Goal: Information Seeking & Learning: Learn about a topic

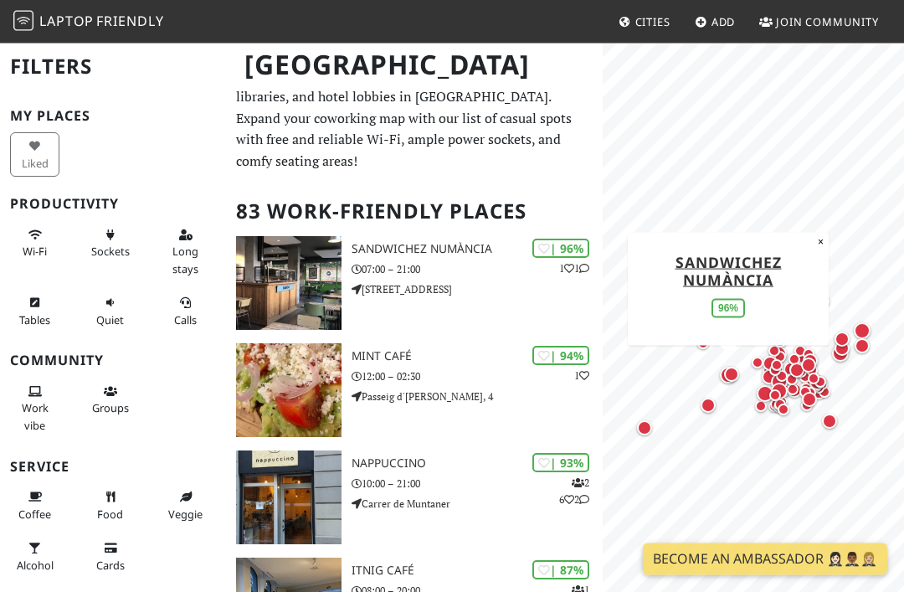
scroll to position [23, 0]
click at [412, 224] on h2 "83 Work-Friendly Places" at bounding box center [414, 211] width 357 height 51
click at [739, 279] on link "SandwiChez Numància" at bounding box center [729, 270] width 106 height 38
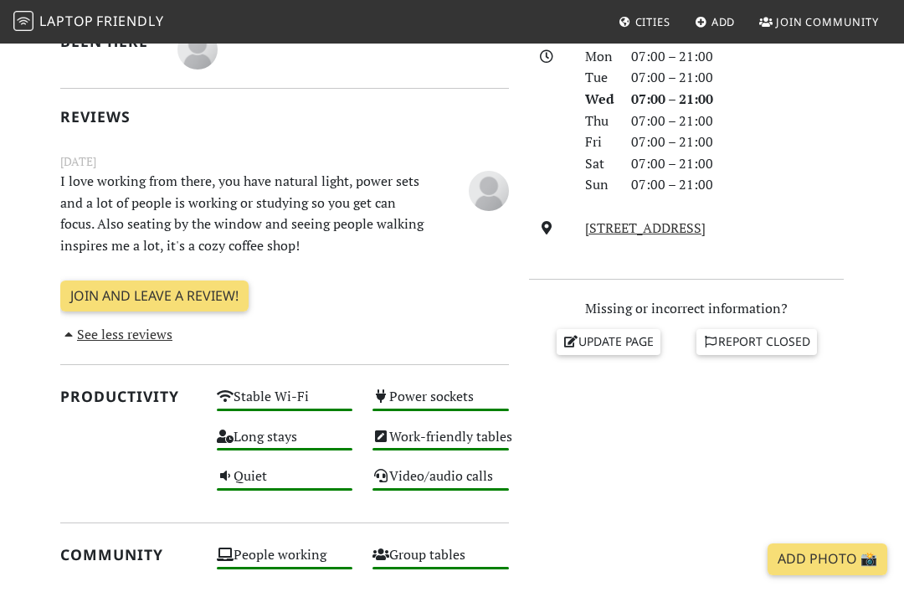
scroll to position [472, 0]
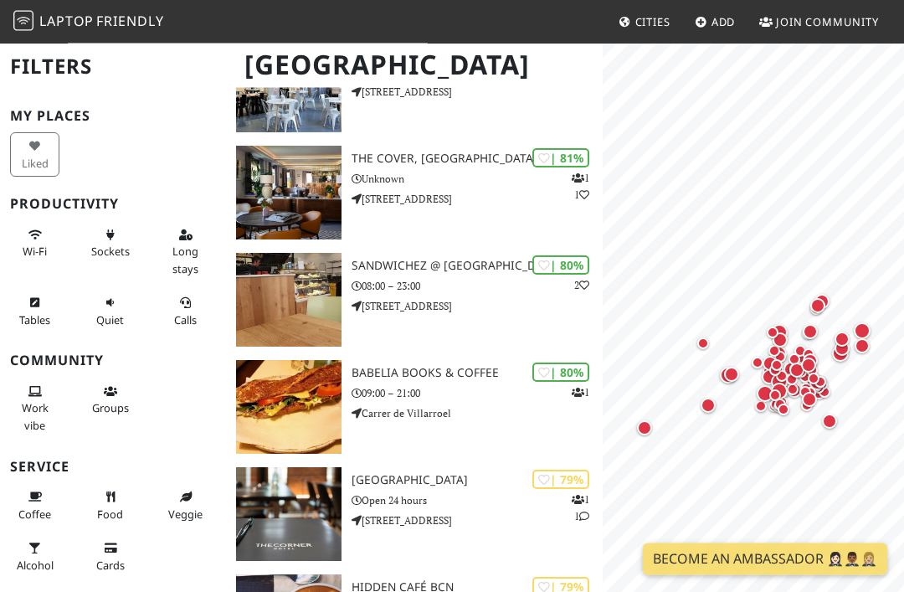
scroll to position [757, 0]
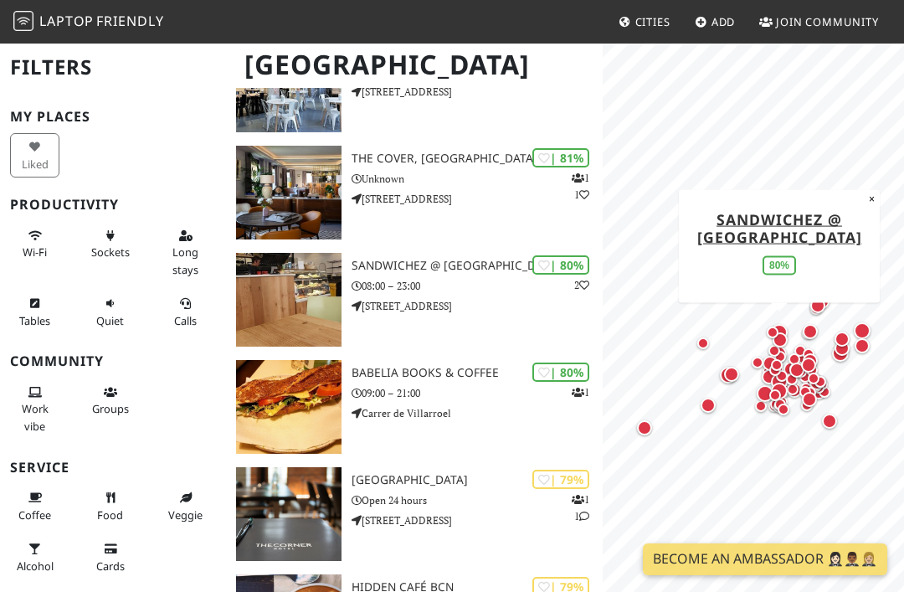
click at [782, 209] on link "SandwiChez @ [GEOGRAPHIC_DATA]" at bounding box center [780, 228] width 165 height 38
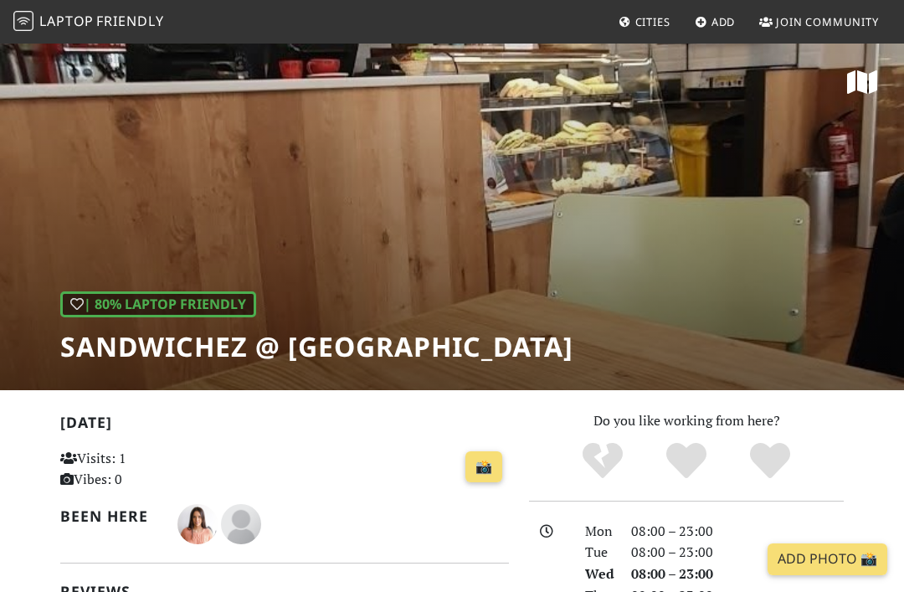
click at [749, 168] on div "| 80% Laptop Friendly SandwiChez @ [GEOGRAPHIC_DATA]" at bounding box center [452, 216] width 904 height 348
click at [873, 96] on link at bounding box center [863, 84] width 30 height 30
